Goal: Information Seeking & Learning: Learn about a topic

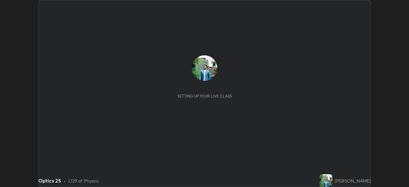
scroll to position [187, 409]
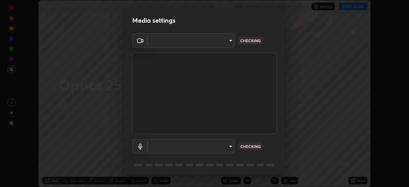
type input "a336d64f64e55d8aa7a740c0692a000d9b2cd72565bf31e1fe246034b728a4c7"
type input "default"
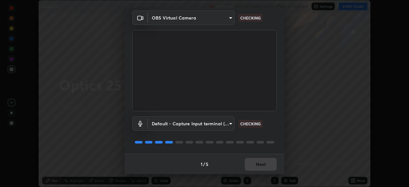
click at [259, 173] on div "1 / 5 Next" at bounding box center [205, 164] width 160 height 20
click at [261, 169] on div "1 / 5 Next" at bounding box center [205, 164] width 160 height 20
click at [262, 164] on div "1 / 5 Next" at bounding box center [205, 164] width 160 height 20
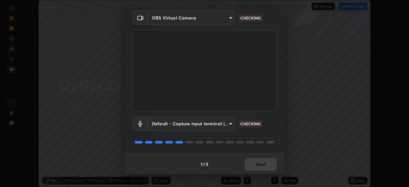
click at [261, 166] on div "1 / 5 Next" at bounding box center [205, 164] width 160 height 20
click at [259, 164] on div "1 / 5 Next" at bounding box center [205, 164] width 160 height 20
click at [258, 162] on div "1 / 5 Next" at bounding box center [205, 164] width 160 height 20
click at [258, 164] on div "1 / 5 Next" at bounding box center [205, 164] width 160 height 20
click at [257, 165] on div "1 / 5 Next" at bounding box center [205, 164] width 160 height 20
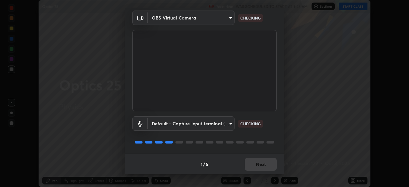
click at [257, 164] on div "1 / 5 Next" at bounding box center [205, 164] width 160 height 20
click at [257, 163] on div "1 / 5 Next" at bounding box center [205, 164] width 160 height 20
click at [258, 164] on div "1 / 5 Next" at bounding box center [205, 164] width 160 height 20
click at [259, 165] on button "Next" at bounding box center [261, 164] width 32 height 13
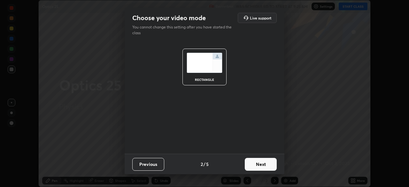
scroll to position [0, 0]
click at [260, 165] on button "Next" at bounding box center [261, 164] width 32 height 13
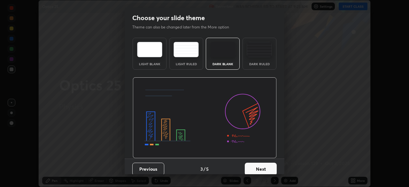
click at [261, 166] on button "Next" at bounding box center [261, 169] width 32 height 13
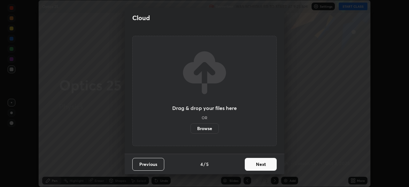
click at [262, 167] on button "Next" at bounding box center [261, 164] width 32 height 13
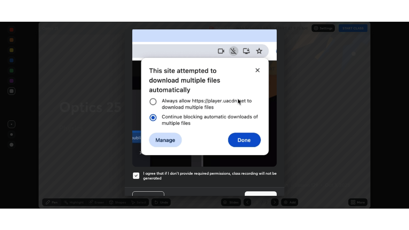
scroll to position [153, 0]
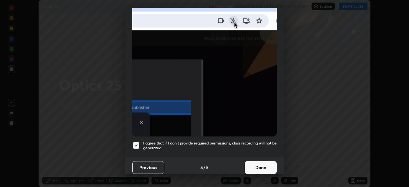
click at [257, 166] on button "Done" at bounding box center [261, 167] width 32 height 13
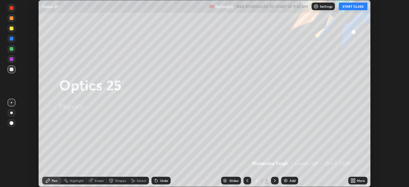
click at [354, 179] on icon at bounding box center [354, 180] width 2 height 2
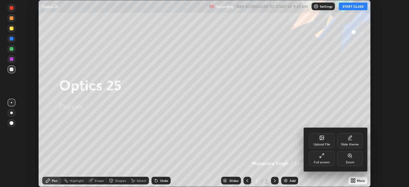
click at [323, 160] on div "Full screen" at bounding box center [322, 158] width 26 height 15
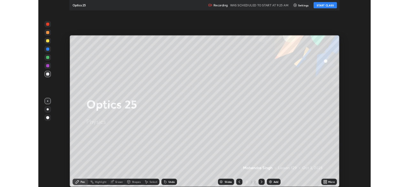
scroll to position [230, 409]
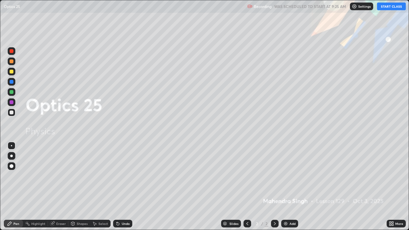
click at [390, 6] on button "START CLASS" at bounding box center [391, 7] width 29 height 8
click at [288, 187] on div "Add" at bounding box center [289, 224] width 17 height 8
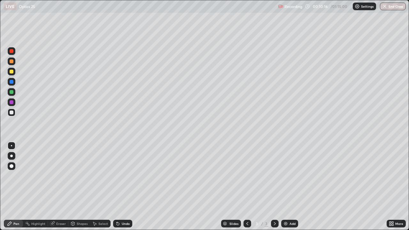
click at [289, 187] on div "Add" at bounding box center [292, 223] width 6 height 3
click at [10, 93] on div at bounding box center [12, 92] width 4 height 4
click at [41, 187] on div "Highlight" at bounding box center [35, 224] width 25 height 8
click at [10, 187] on icon at bounding box center [10, 224] width 4 height 4
click at [11, 114] on div at bounding box center [12, 113] width 4 height 4
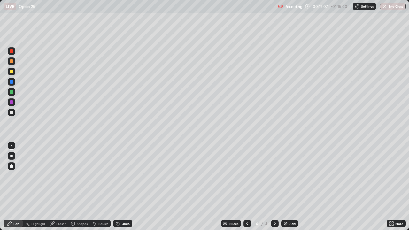
click at [12, 62] on div at bounding box center [12, 61] width 4 height 4
click at [13, 111] on div at bounding box center [12, 113] width 4 height 4
click at [126, 187] on div "Undo" at bounding box center [126, 223] width 8 height 3
click at [124, 187] on div "Undo" at bounding box center [126, 223] width 8 height 3
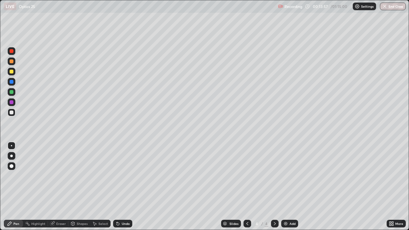
click at [119, 187] on icon at bounding box center [117, 223] width 5 height 5
click at [122, 187] on div "Undo" at bounding box center [122, 224] width 19 height 8
click at [288, 187] on div "Add" at bounding box center [289, 224] width 17 height 8
click at [77, 187] on div "Shapes" at bounding box center [82, 223] width 11 height 3
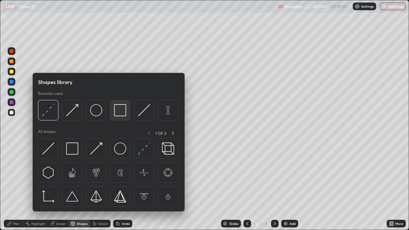
click at [119, 113] on img at bounding box center [120, 110] width 12 height 12
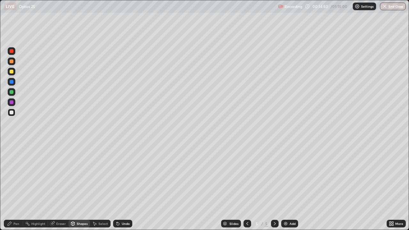
click at [15, 187] on div "Pen" at bounding box center [16, 223] width 6 height 3
click at [16, 187] on div "Pen" at bounding box center [16, 223] width 6 height 3
click at [12, 81] on div at bounding box center [12, 82] width 4 height 4
click at [288, 187] on div "Add" at bounding box center [289, 224] width 17 height 8
click at [12, 115] on div at bounding box center [12, 113] width 8 height 8
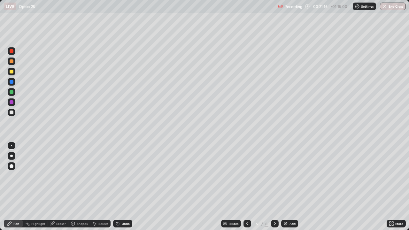
click at [56, 187] on div "Eraser" at bounding box center [61, 223] width 10 height 3
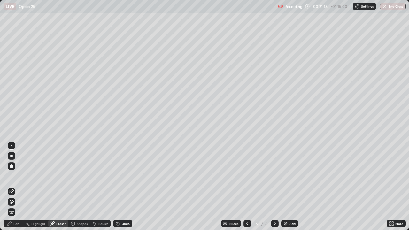
click at [15, 187] on div "Pen" at bounding box center [16, 223] width 6 height 3
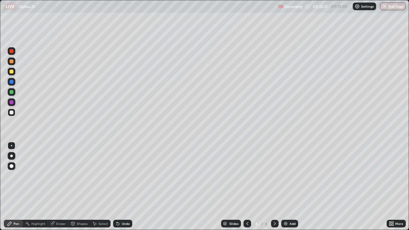
click at [13, 63] on div at bounding box center [12, 62] width 8 height 8
click at [12, 114] on div at bounding box center [12, 113] width 4 height 4
click at [287, 187] on img at bounding box center [285, 223] width 5 height 5
click at [79, 187] on div "Shapes" at bounding box center [82, 223] width 11 height 3
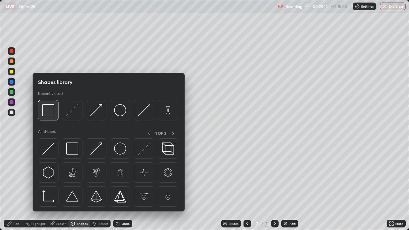
click at [48, 112] on img at bounding box center [48, 110] width 12 height 12
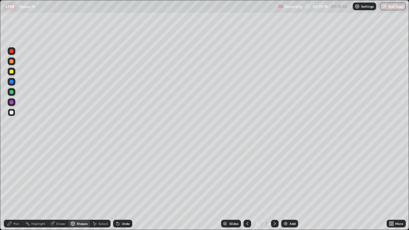
click at [77, 187] on div "Shapes" at bounding box center [82, 223] width 11 height 3
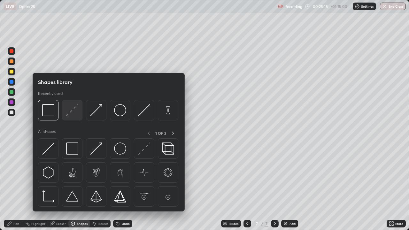
click at [74, 112] on img at bounding box center [72, 110] width 12 height 12
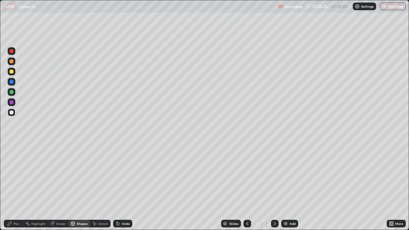
click at [15, 187] on div "Pen" at bounding box center [16, 223] width 6 height 3
click at [11, 112] on div at bounding box center [12, 113] width 4 height 4
click at [10, 72] on div at bounding box center [12, 72] width 4 height 4
click at [12, 115] on div at bounding box center [12, 113] width 8 height 8
click at [288, 187] on div "Add" at bounding box center [289, 224] width 17 height 8
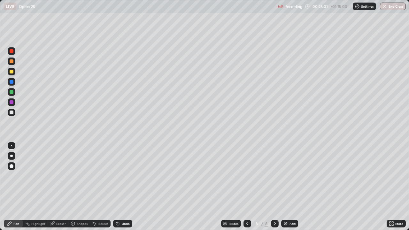
click at [80, 187] on div "Shapes" at bounding box center [82, 223] width 11 height 3
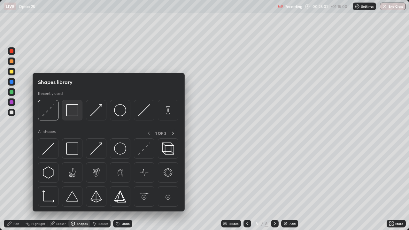
click at [72, 110] on img at bounding box center [72, 110] width 12 height 12
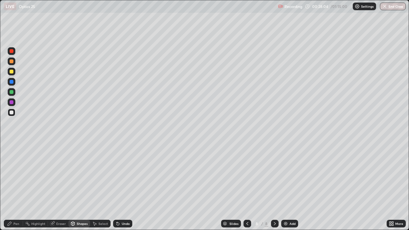
click at [14, 187] on div "Pen" at bounding box center [16, 223] width 6 height 3
click at [10, 93] on div at bounding box center [12, 92] width 4 height 4
click at [77, 187] on div "Shapes" at bounding box center [82, 223] width 11 height 3
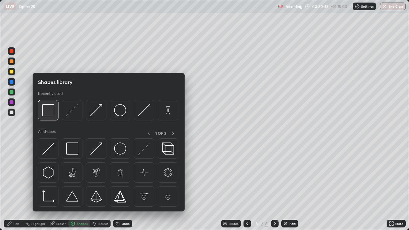
click at [50, 113] on img at bounding box center [48, 110] width 12 height 12
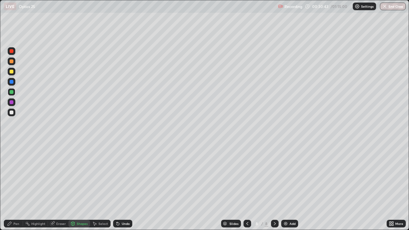
click at [11, 114] on div at bounding box center [12, 113] width 4 height 4
click at [80, 187] on div "Shapes" at bounding box center [82, 223] width 11 height 3
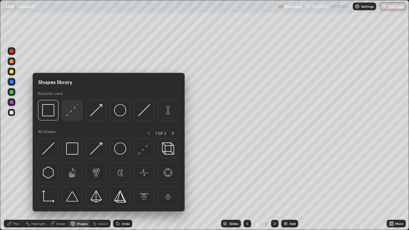
click at [74, 113] on img at bounding box center [72, 110] width 12 height 12
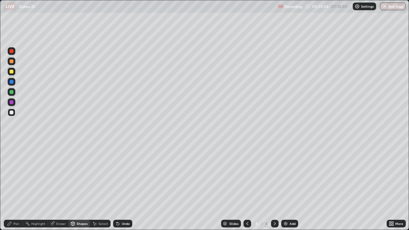
click at [83, 187] on div "Shapes" at bounding box center [82, 223] width 11 height 3
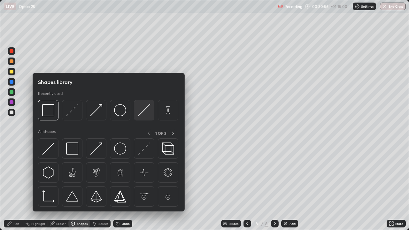
click at [143, 115] on img at bounding box center [144, 110] width 12 height 12
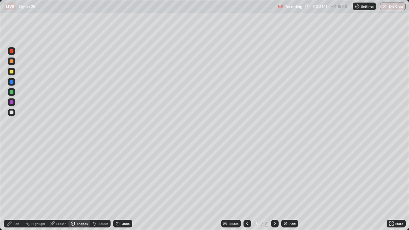
click at [18, 187] on div "Pen" at bounding box center [16, 223] width 6 height 3
click at [80, 187] on div "Shapes" at bounding box center [82, 223] width 11 height 3
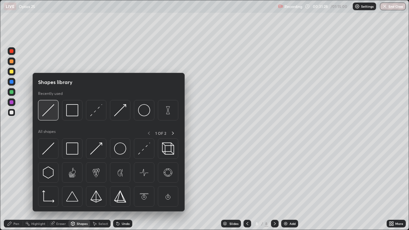
click at [50, 111] on img at bounding box center [48, 110] width 12 height 12
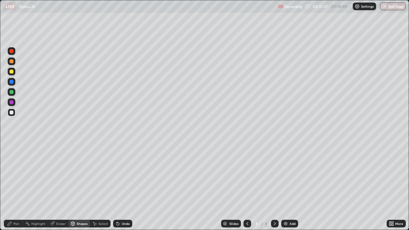
click at [78, 187] on div "Shapes" at bounding box center [82, 223] width 11 height 3
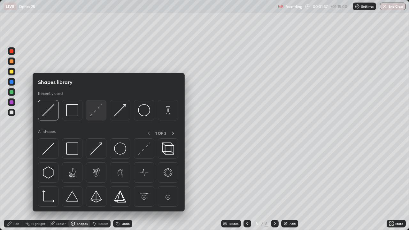
click at [98, 111] on img at bounding box center [96, 110] width 12 height 12
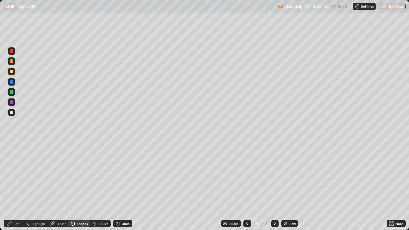
click at [79, 187] on div "Shapes" at bounding box center [82, 223] width 11 height 3
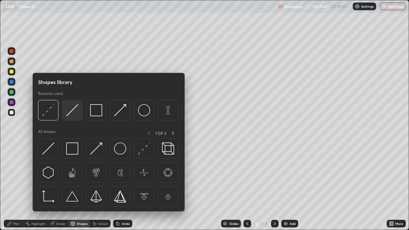
click at [73, 112] on img at bounding box center [72, 110] width 12 height 12
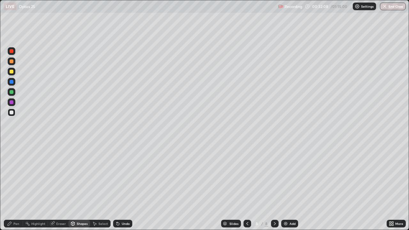
click at [82, 187] on div "Shapes" at bounding box center [82, 223] width 11 height 3
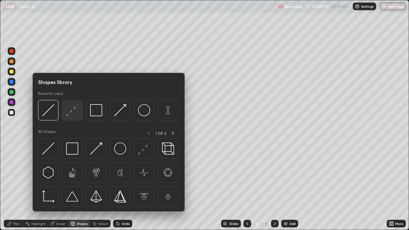
click at [74, 112] on img at bounding box center [72, 110] width 12 height 12
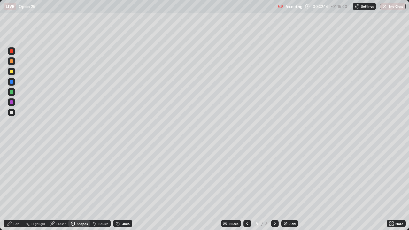
click at [83, 187] on div "Shapes" at bounding box center [82, 223] width 11 height 3
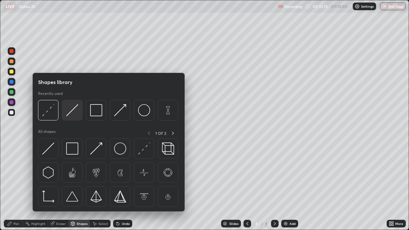
click at [73, 110] on img at bounding box center [72, 110] width 12 height 12
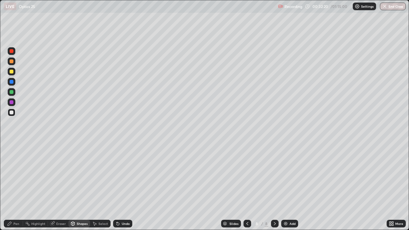
click at [83, 187] on div "Shapes" at bounding box center [82, 223] width 11 height 3
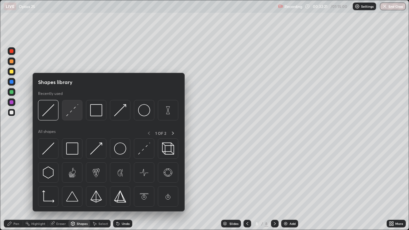
click at [74, 114] on img at bounding box center [72, 110] width 12 height 12
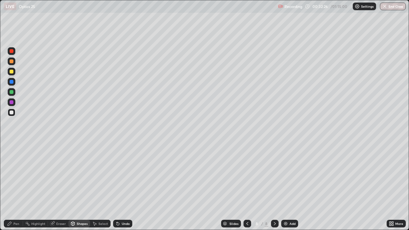
click at [82, 187] on div "Shapes" at bounding box center [82, 223] width 11 height 3
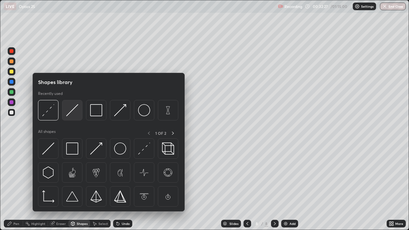
click at [75, 113] on img at bounding box center [72, 110] width 12 height 12
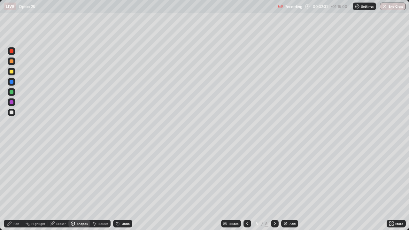
click at [79, 187] on div "Shapes" at bounding box center [82, 223] width 11 height 3
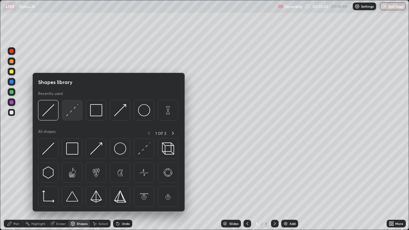
click at [72, 112] on img at bounding box center [72, 110] width 12 height 12
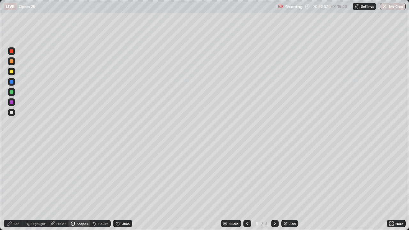
click at [18, 187] on div "Pen" at bounding box center [13, 224] width 19 height 8
click at [288, 187] on div "Add" at bounding box center [289, 224] width 17 height 8
click at [14, 115] on div at bounding box center [12, 113] width 8 height 8
click at [277, 187] on div at bounding box center [275, 223] width 8 height 13
click at [289, 187] on div "Add" at bounding box center [292, 223] width 6 height 3
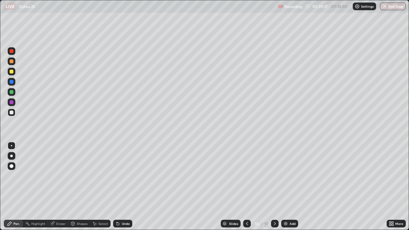
click at [12, 187] on icon at bounding box center [9, 223] width 5 height 5
click at [292, 187] on div "Add" at bounding box center [292, 223] width 6 height 3
click at [79, 187] on div "Shapes" at bounding box center [82, 223] width 11 height 3
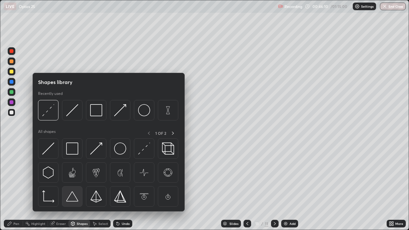
click at [72, 187] on img at bounding box center [72, 196] width 12 height 12
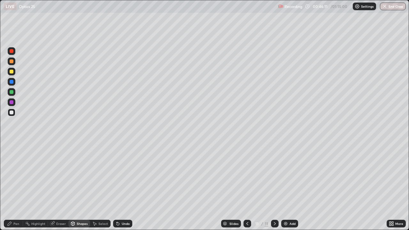
click at [12, 112] on div at bounding box center [12, 113] width 4 height 4
click at [76, 187] on div "Shapes" at bounding box center [79, 224] width 22 height 8
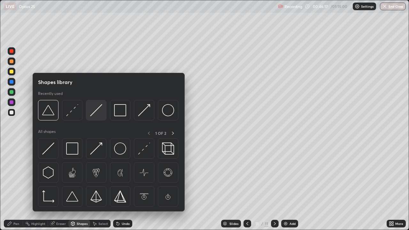
click at [98, 111] on img at bounding box center [96, 110] width 12 height 12
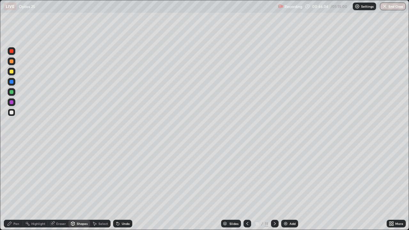
click at [16, 187] on div "Pen" at bounding box center [16, 223] width 6 height 3
click at [11, 81] on div at bounding box center [12, 82] width 4 height 4
click at [12, 113] on div at bounding box center [12, 113] width 4 height 4
click at [288, 187] on div "Add" at bounding box center [289, 224] width 17 height 8
click at [82, 187] on div "Shapes" at bounding box center [82, 223] width 11 height 3
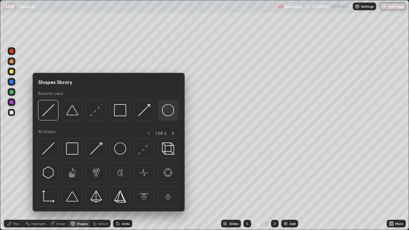
click at [168, 112] on img at bounding box center [168, 110] width 12 height 12
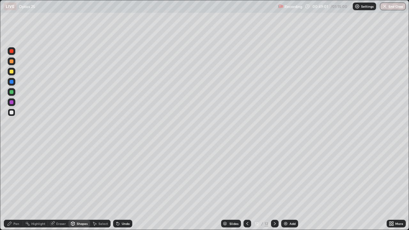
click at [77, 187] on div "Shapes" at bounding box center [82, 223] width 11 height 3
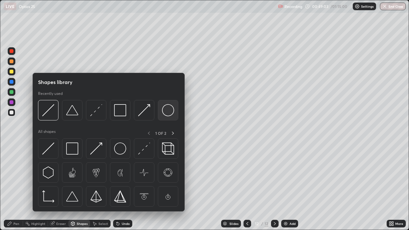
click at [168, 112] on img at bounding box center [168, 110] width 12 height 12
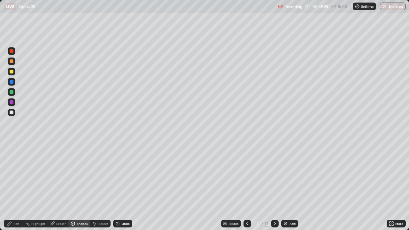
click at [80, 187] on div "Shapes" at bounding box center [82, 223] width 11 height 3
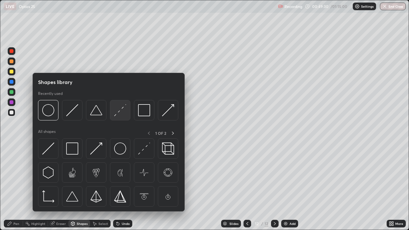
click at [120, 110] on img at bounding box center [120, 110] width 12 height 12
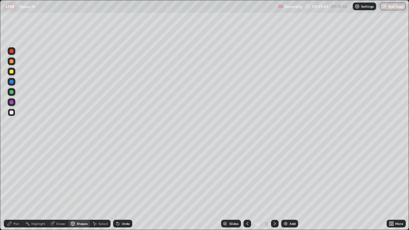
click at [11, 187] on icon at bounding box center [9, 223] width 5 height 5
click at [13, 71] on div at bounding box center [12, 72] width 4 height 4
click at [11, 114] on div at bounding box center [12, 113] width 4 height 4
click at [117, 187] on icon at bounding box center [117, 222] width 1 height 1
click at [118, 187] on div "Undo" at bounding box center [122, 224] width 19 height 8
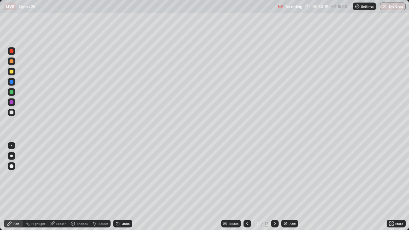
click at [120, 187] on div "Undo" at bounding box center [122, 223] width 22 height 13
click at [119, 187] on div "Undo" at bounding box center [122, 223] width 22 height 13
click at [58, 187] on div "Eraser" at bounding box center [61, 223] width 10 height 3
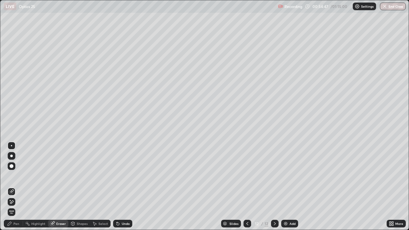
click at [17, 187] on div "Pen" at bounding box center [16, 223] width 6 height 3
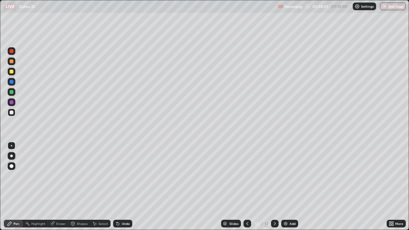
click at [290, 187] on div "Add" at bounding box center [292, 223] width 6 height 3
click at [80, 187] on div "Shapes" at bounding box center [82, 223] width 11 height 3
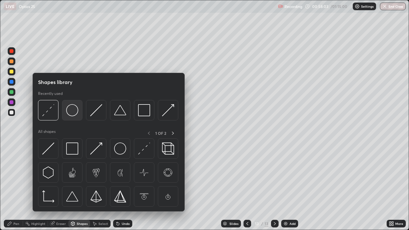
click at [73, 113] on img at bounding box center [72, 110] width 12 height 12
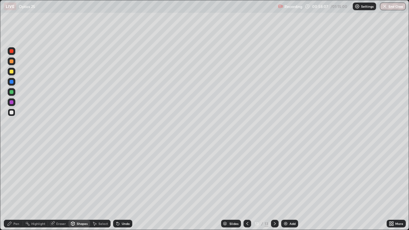
click at [98, 187] on div "Select" at bounding box center [103, 223] width 10 height 3
click at [79, 187] on div "Shapes" at bounding box center [82, 223] width 11 height 3
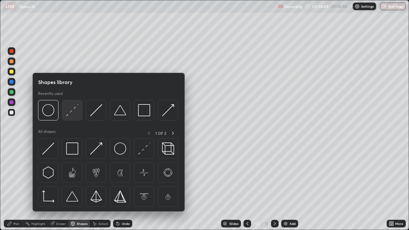
click at [73, 114] on img at bounding box center [72, 110] width 12 height 12
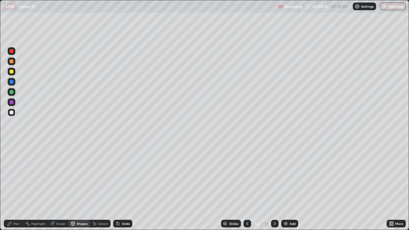
click at [80, 187] on div "Shapes" at bounding box center [82, 223] width 11 height 3
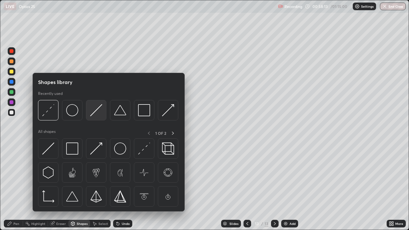
click at [97, 108] on img at bounding box center [96, 110] width 12 height 12
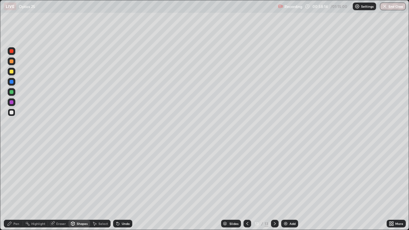
click at [12, 89] on div at bounding box center [12, 92] width 8 height 8
click at [78, 187] on div "Shapes" at bounding box center [79, 224] width 22 height 8
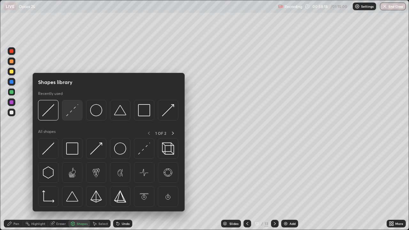
click at [73, 113] on img at bounding box center [72, 110] width 12 height 12
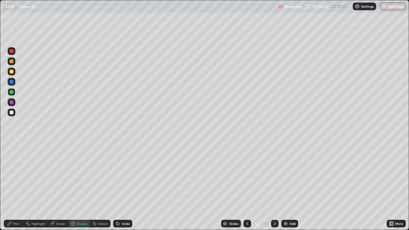
click at [78, 187] on div "Shapes" at bounding box center [79, 224] width 22 height 8
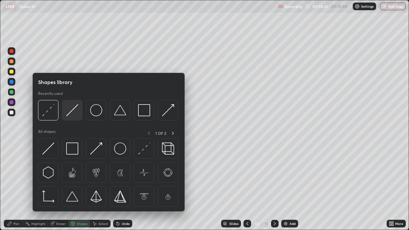
click at [73, 110] on img at bounding box center [72, 110] width 12 height 12
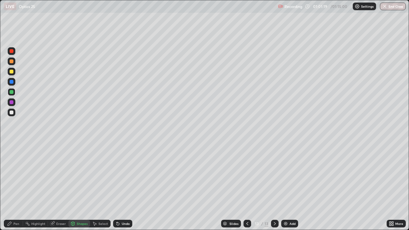
click at [12, 113] on div at bounding box center [12, 113] width 4 height 4
click at [12, 187] on div "Pen" at bounding box center [13, 224] width 19 height 8
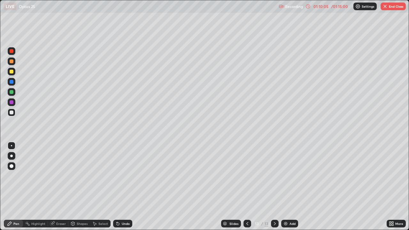
click at [288, 187] on div "Add" at bounding box center [289, 224] width 17 height 8
click at [56, 187] on div "Eraser" at bounding box center [61, 223] width 10 height 3
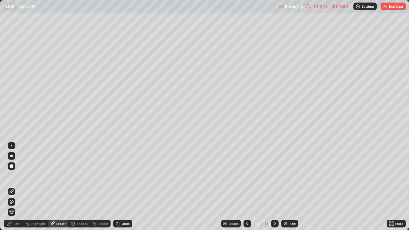
click at [13, 187] on div "Pen" at bounding box center [13, 224] width 19 height 8
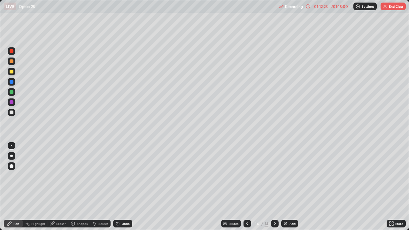
click at [120, 187] on div "Undo" at bounding box center [122, 224] width 19 height 8
click at [117, 187] on icon at bounding box center [118, 224] width 3 height 3
click at [120, 187] on div "Undo" at bounding box center [122, 224] width 19 height 8
click at [117, 187] on icon at bounding box center [118, 224] width 3 height 3
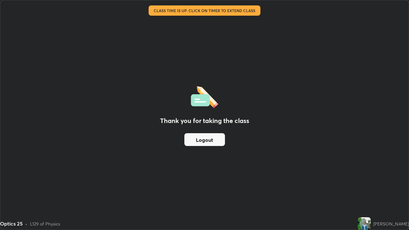
click at [199, 140] on button "Logout" at bounding box center [204, 139] width 41 height 13
click at [200, 139] on button "Logout" at bounding box center [204, 139] width 41 height 13
click at [211, 141] on button "Logout" at bounding box center [204, 139] width 41 height 13
click at [210, 142] on button "Logout" at bounding box center [204, 139] width 41 height 13
click at [211, 142] on button "Logout" at bounding box center [204, 139] width 41 height 13
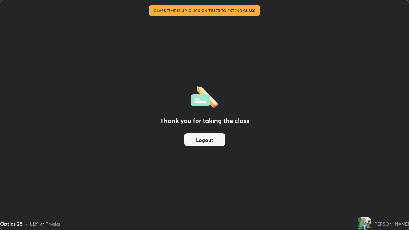
click at [211, 140] on button "Logout" at bounding box center [204, 139] width 41 height 13
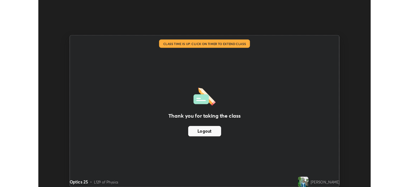
scroll to position [31759, 31537]
